Goal: Transaction & Acquisition: Purchase product/service

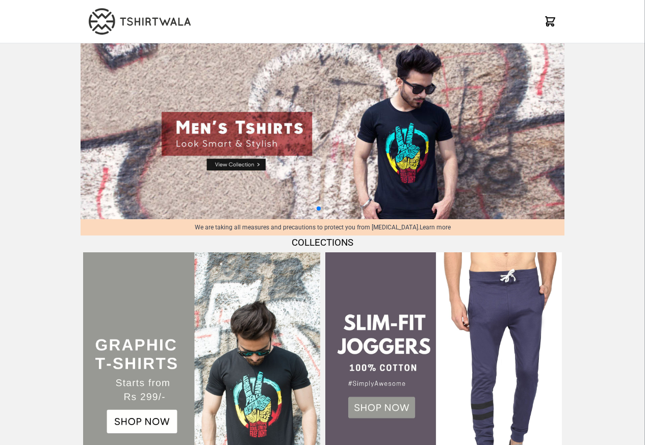
click at [262, 252] on td at bounding box center [202, 371] width 242 height 242
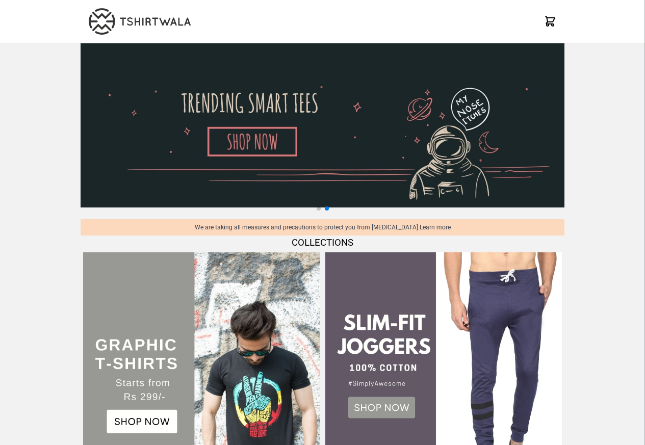
click at [140, 425] on img at bounding box center [201, 371] width 237 height 237
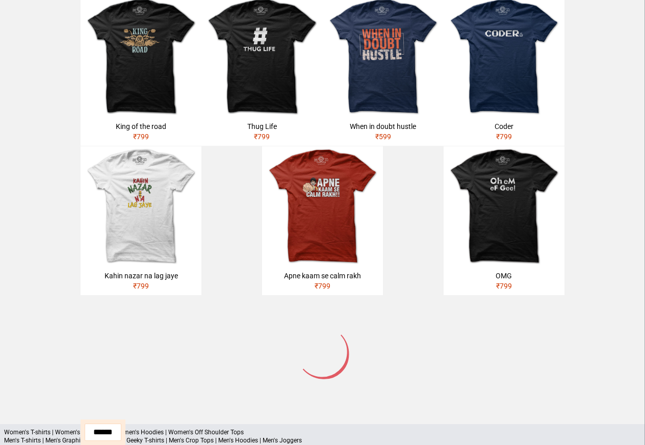
scroll to position [487, 0]
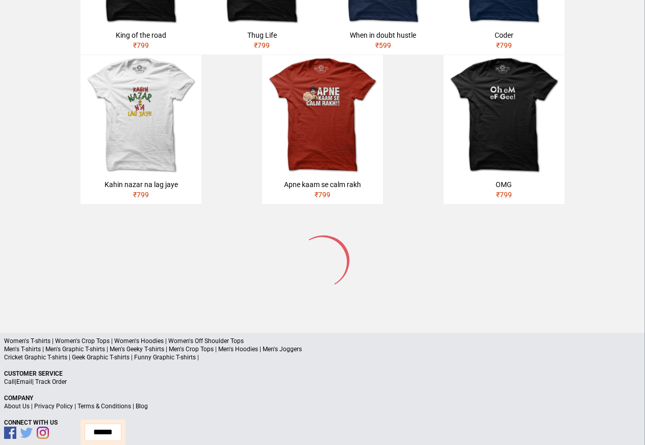
click at [109, 345] on p "Men's T-shirts | Men's Graphic T-shirts | Men's Geeky T-shirts | Men's Crop Top…" at bounding box center [322, 349] width 637 height 8
click at [38, 345] on p "Men's T-shirts | Men's Graphic T-shirts | Men's Geeky T-shirts | Men's Crop Top…" at bounding box center [322, 349] width 637 height 8
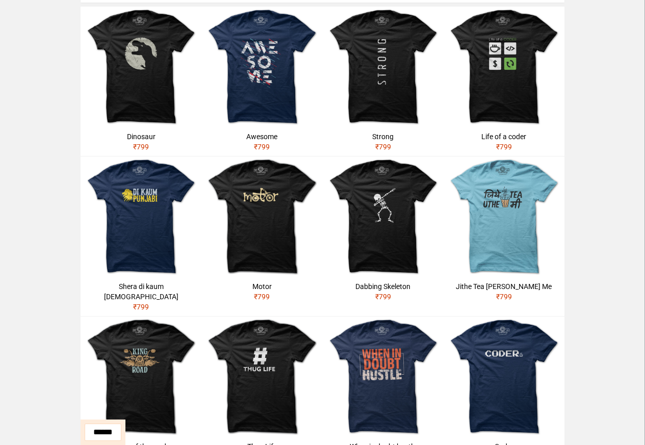
scroll to position [59, 0]
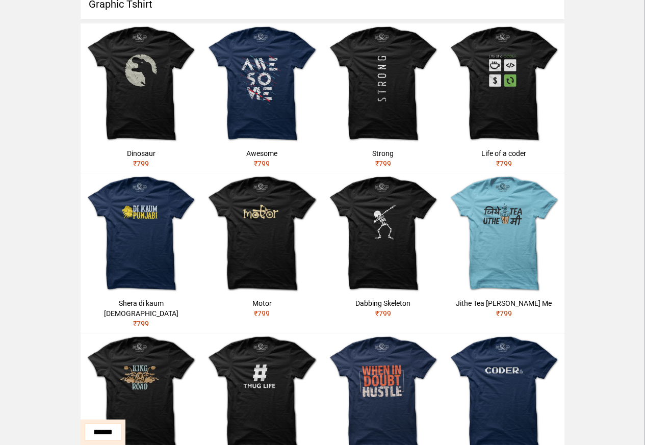
click at [115, 351] on img at bounding box center [141, 394] width 121 height 121
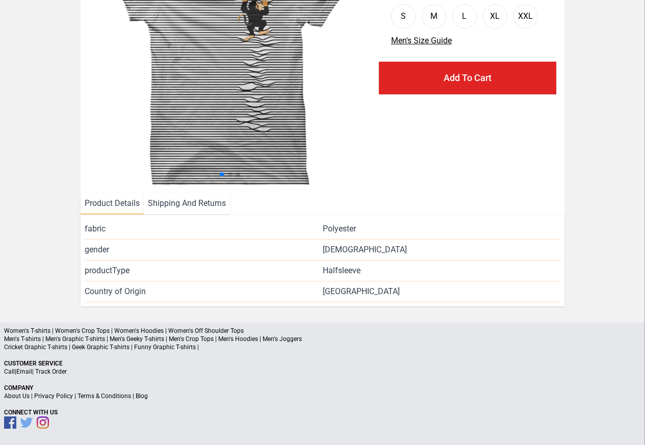
scroll to position [97, 0]
